Goal: Task Accomplishment & Management: Manage account settings

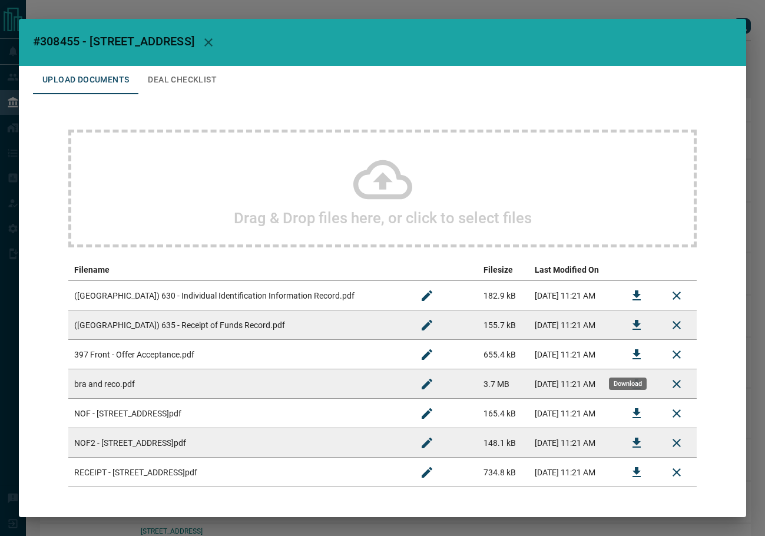
click at [623, 354] on button "Download" at bounding box center [637, 355] width 28 height 28
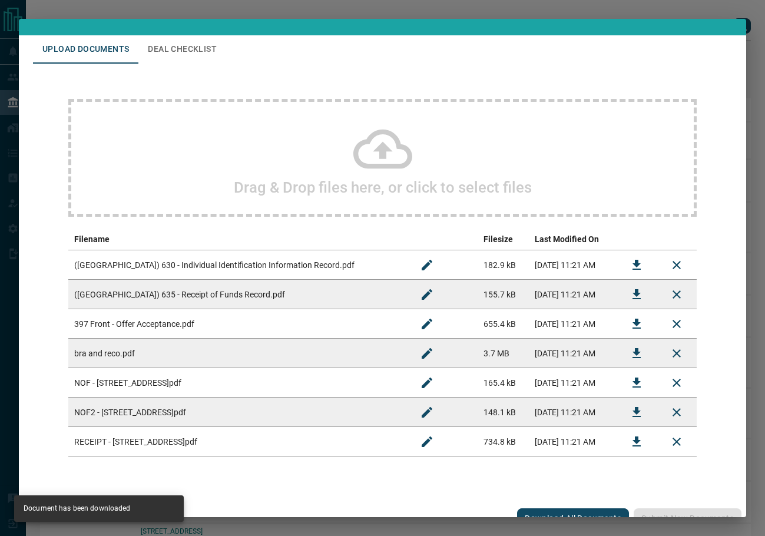
scroll to position [47, 0]
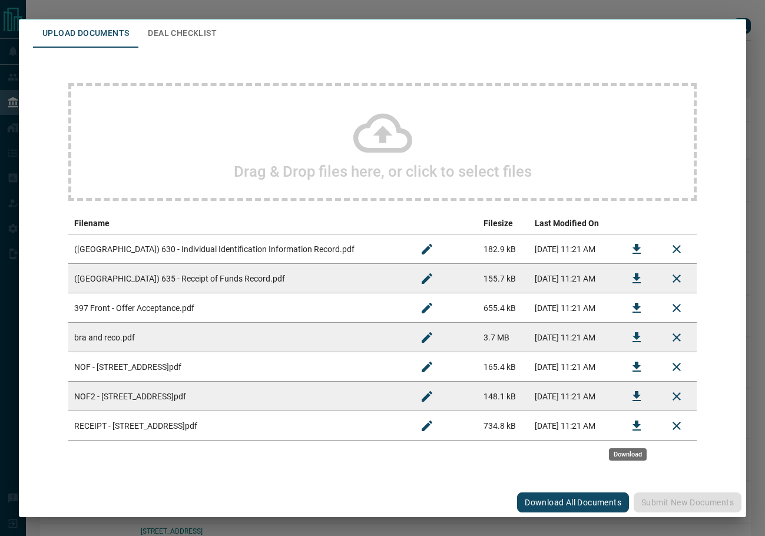
click at [630, 429] on icon "Download" at bounding box center [637, 426] width 14 height 14
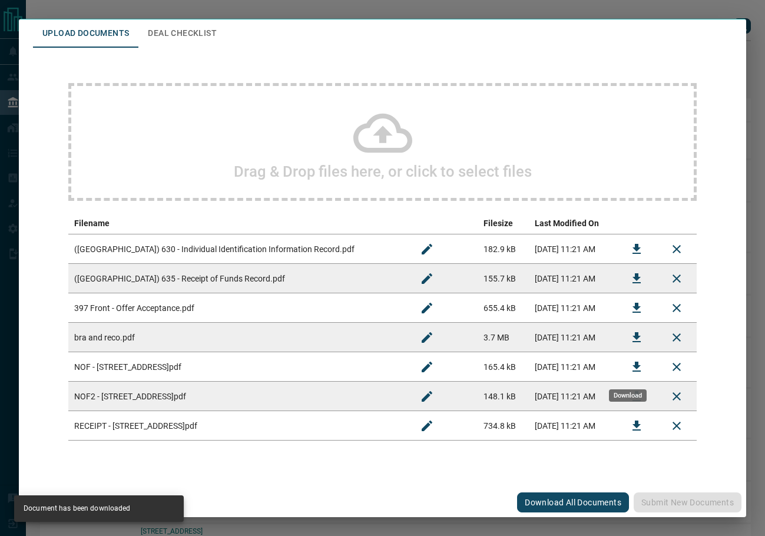
click at [629, 375] on button "Download" at bounding box center [637, 367] width 28 height 28
click at [633, 395] on icon "Download" at bounding box center [637, 396] width 8 height 10
click at [630, 341] on icon "Download" at bounding box center [637, 338] width 14 height 14
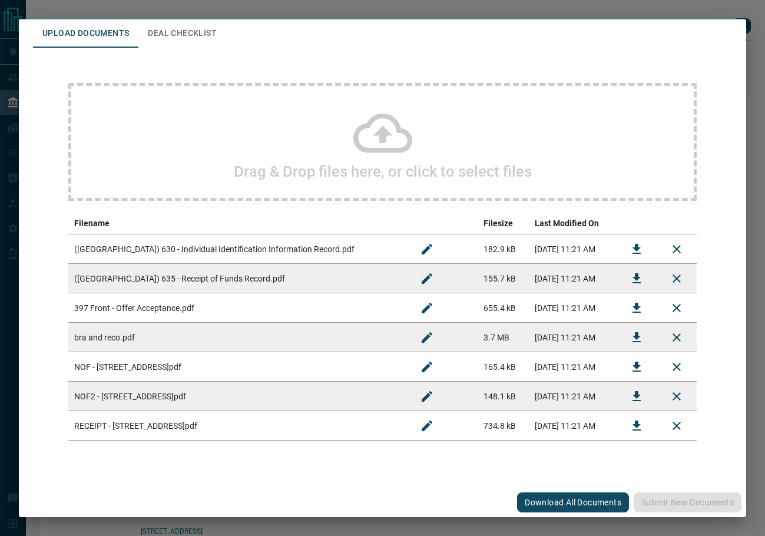
click at [163, 40] on button "Deal Checklist" at bounding box center [182, 33] width 88 height 28
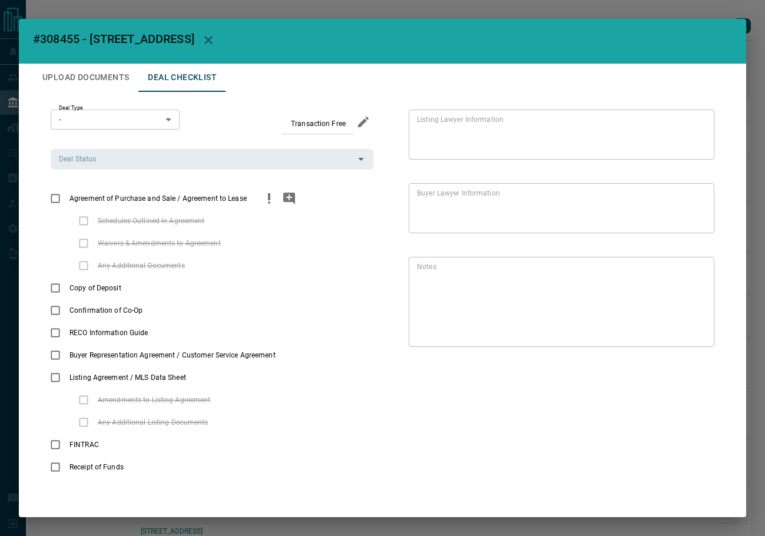
scroll to position [2, 0]
click at [146, 168] on div "Deal Status" at bounding box center [212, 159] width 323 height 20
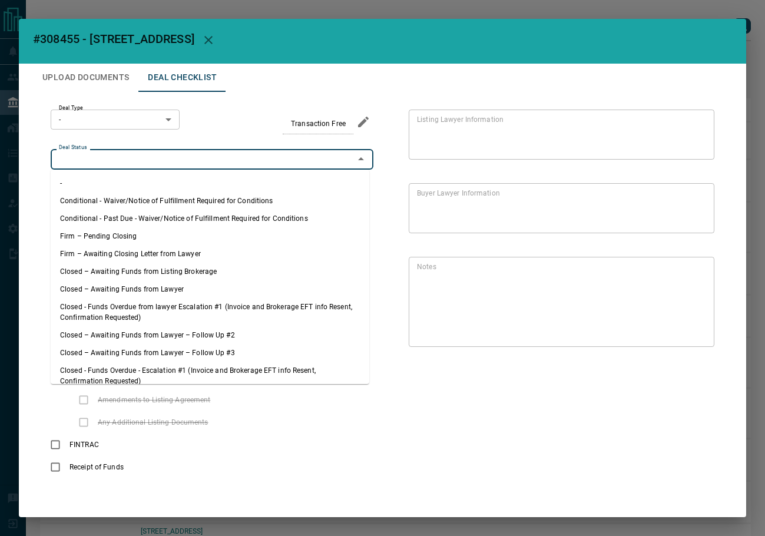
click at [117, 236] on li "Firm – Pending Closing" at bounding box center [210, 236] width 319 height 18
type input "**********"
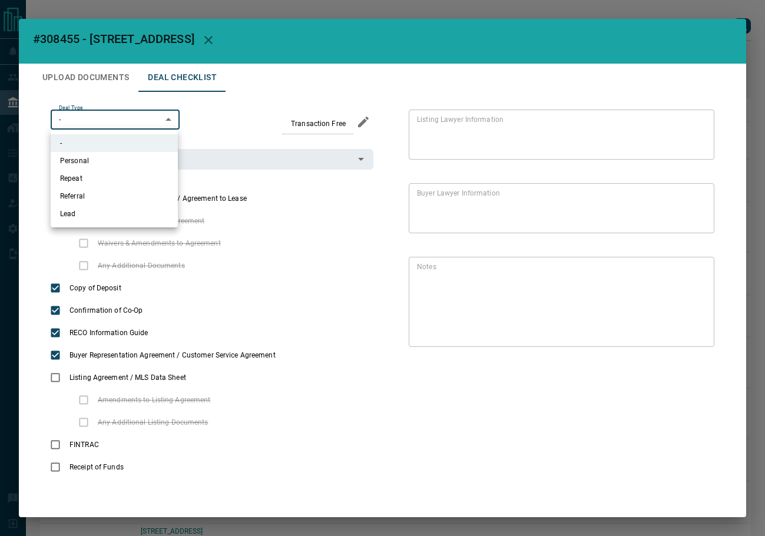
click at [104, 122] on body "Lead Transfers Leads Deals Listings Campaigns Quota Rules Agent Quotas Admin Mo…" at bounding box center [382, 321] width 765 height 643
click at [91, 217] on li "Lead" at bounding box center [114, 214] width 127 height 18
type input "*"
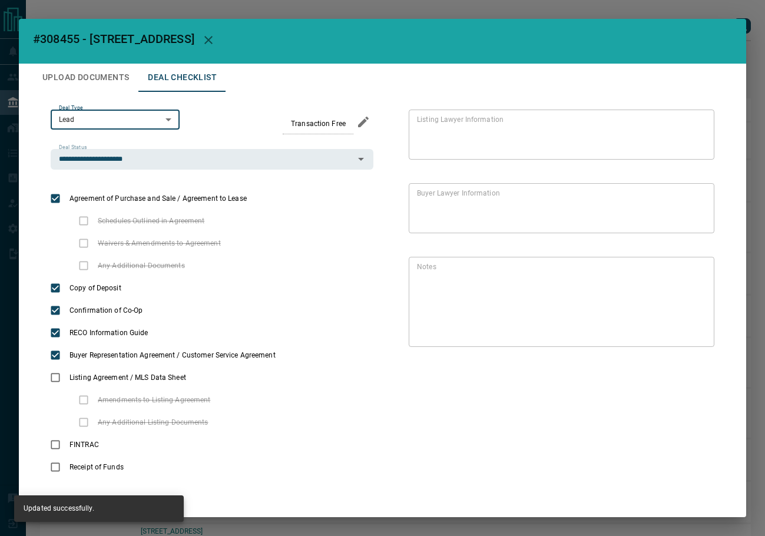
click at [94, 80] on button "Upload Documents" at bounding box center [85, 78] width 105 height 28
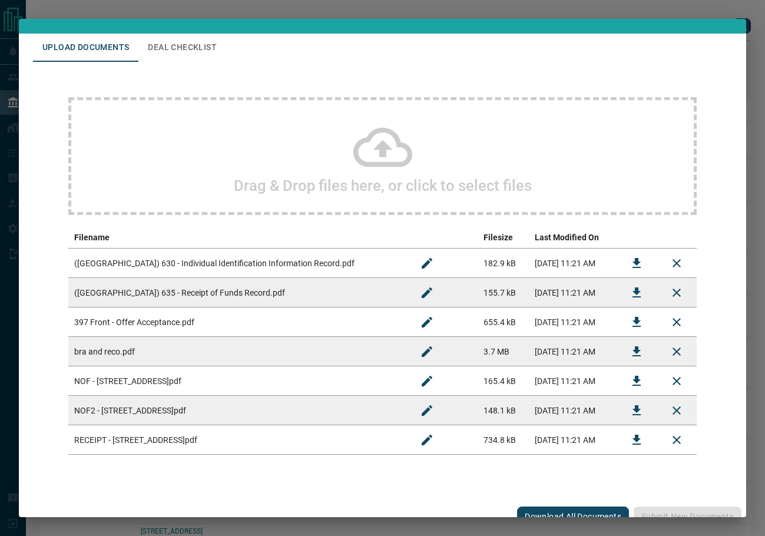
scroll to position [47, 0]
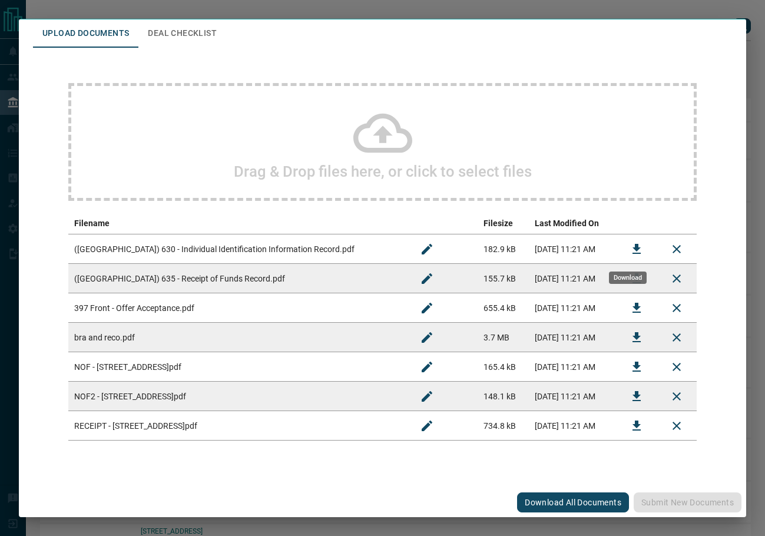
click at [623, 247] on button "Download" at bounding box center [637, 249] width 28 height 28
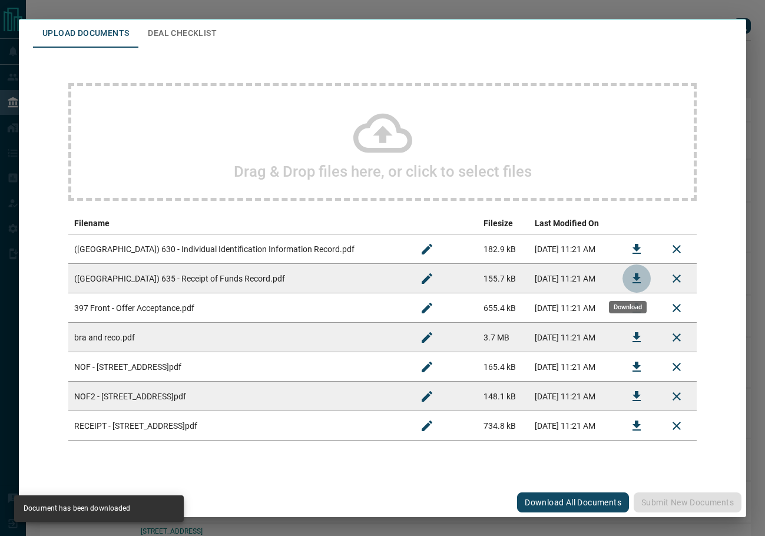
click at [632, 275] on icon "Download" at bounding box center [637, 279] width 14 height 14
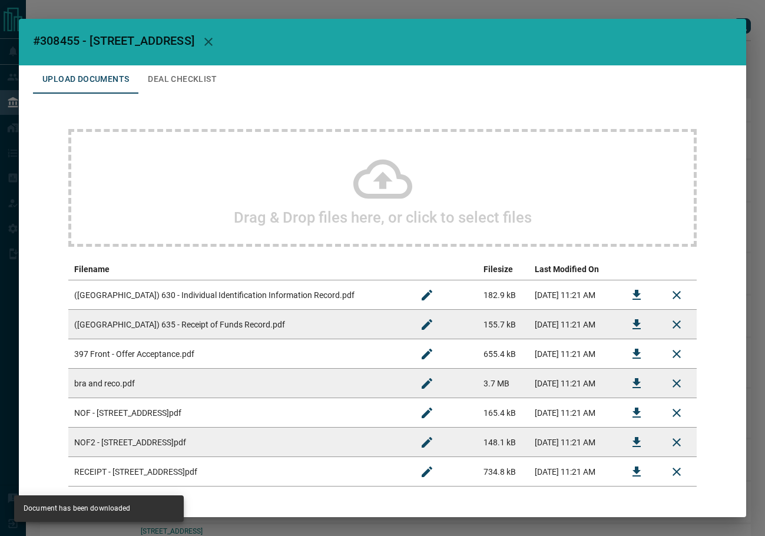
scroll to position [0, 0]
click at [182, 71] on button "Deal Checklist" at bounding box center [182, 80] width 88 height 28
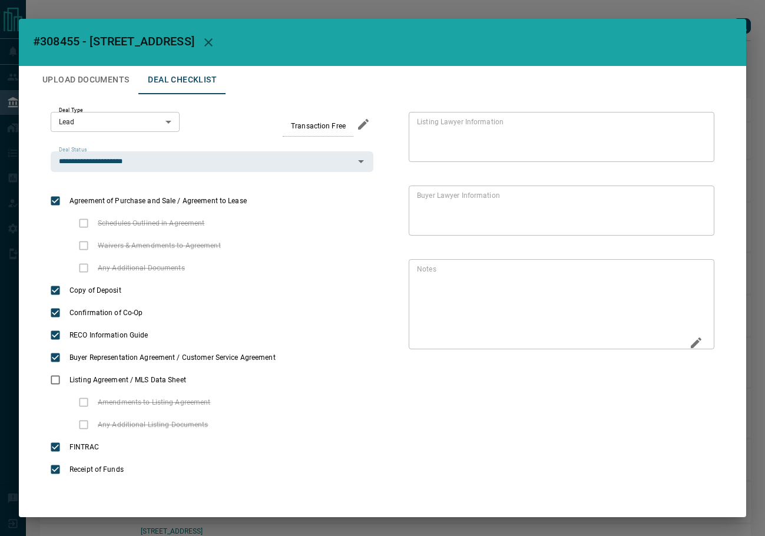
click at [691, 341] on icon "Edit" at bounding box center [696, 343] width 14 height 14
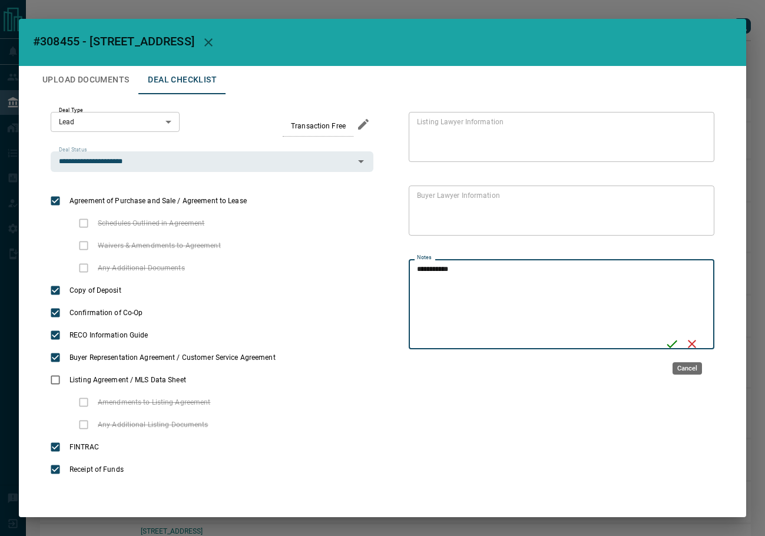
type textarea "**********"
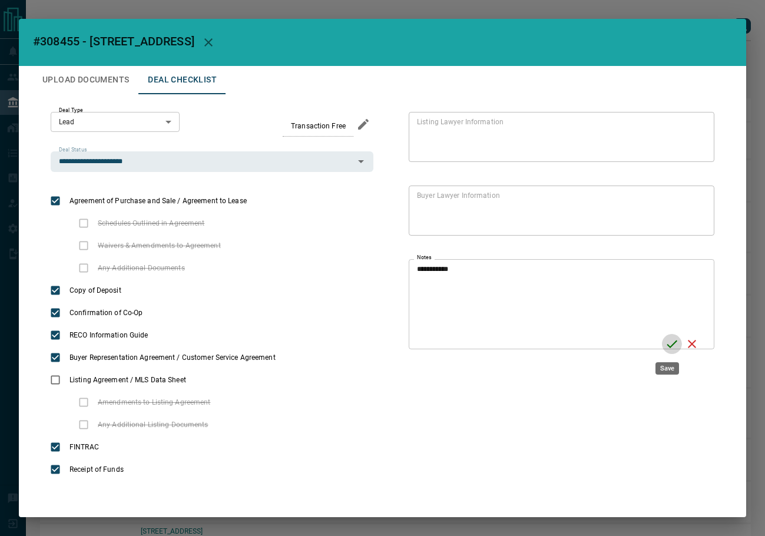
click at [667, 338] on icon "Save" at bounding box center [672, 344] width 14 height 14
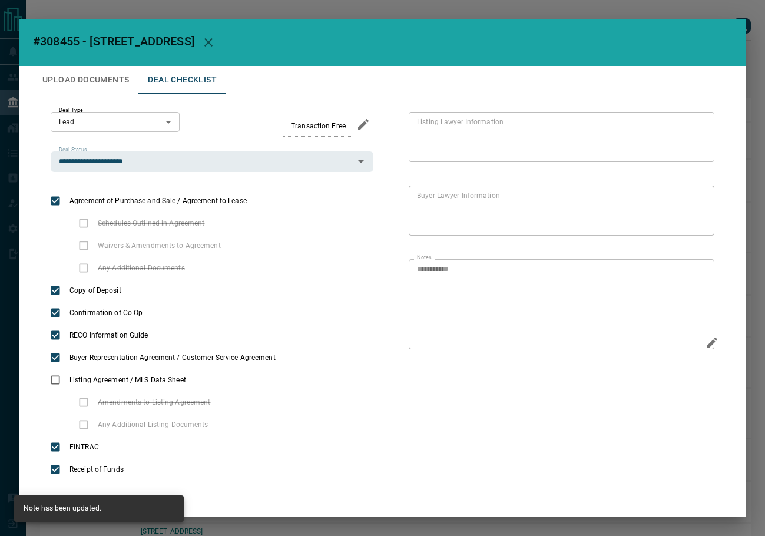
click at [114, 85] on button "Upload Documents" at bounding box center [85, 80] width 105 height 28
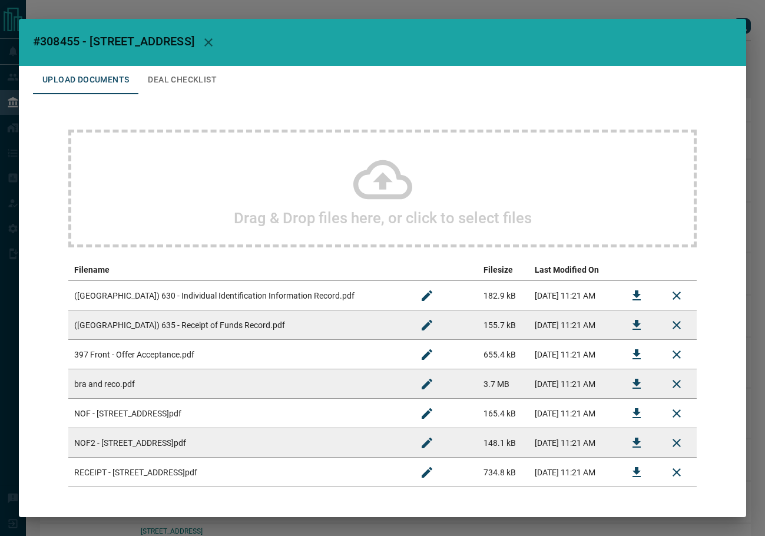
click at [254, 200] on div "Drag & Drop files here, or click to select files" at bounding box center [382, 189] width 629 height 118
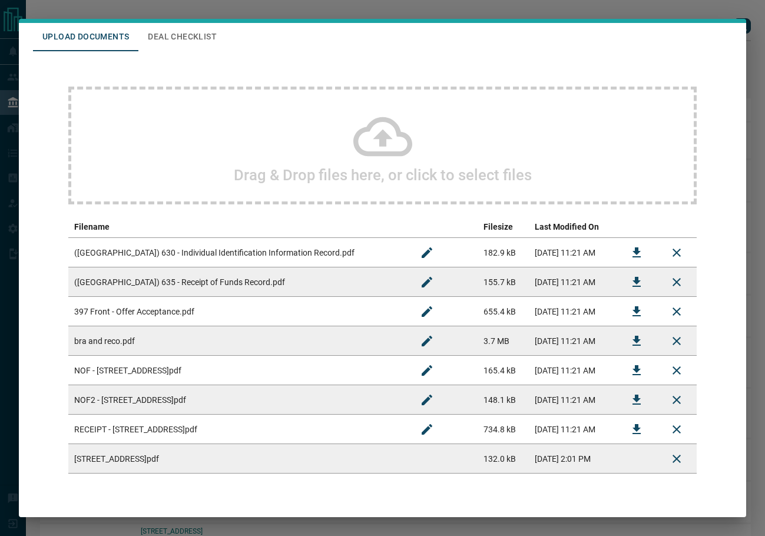
scroll to position [77, 0]
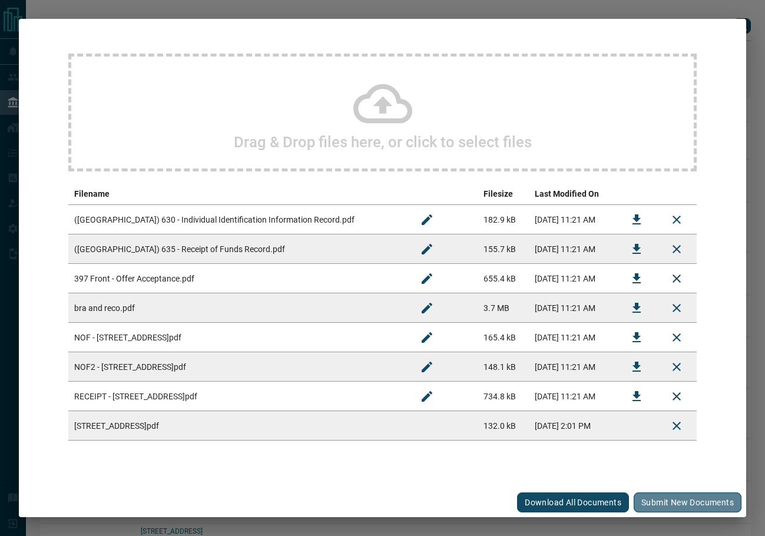
click at [695, 503] on button "Submit new documents" at bounding box center [688, 503] width 108 height 20
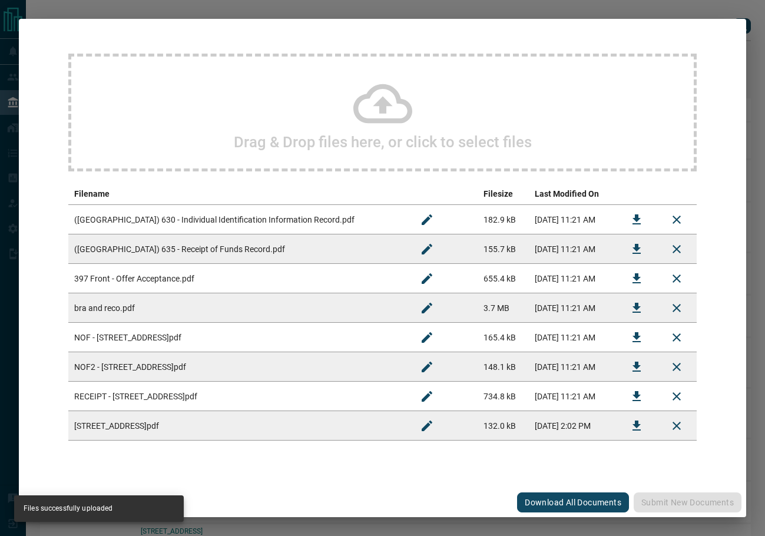
scroll to position [0, 0]
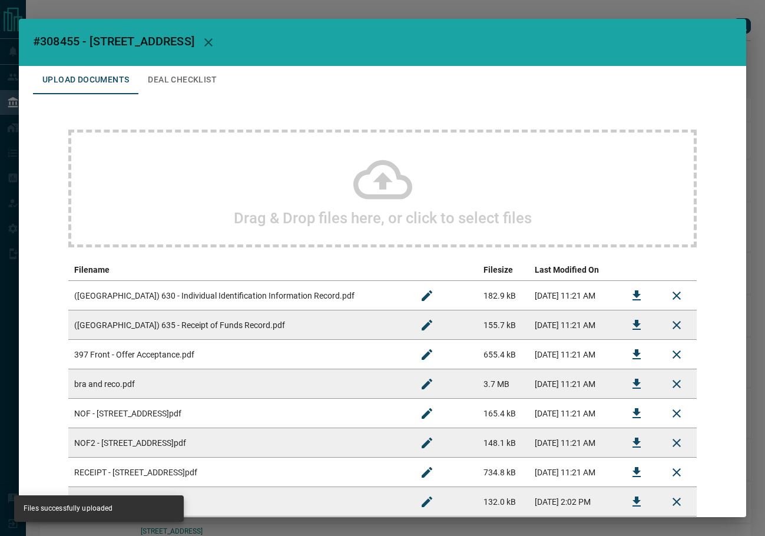
click at [219, 78] on button "Deal Checklist" at bounding box center [182, 80] width 88 height 28
